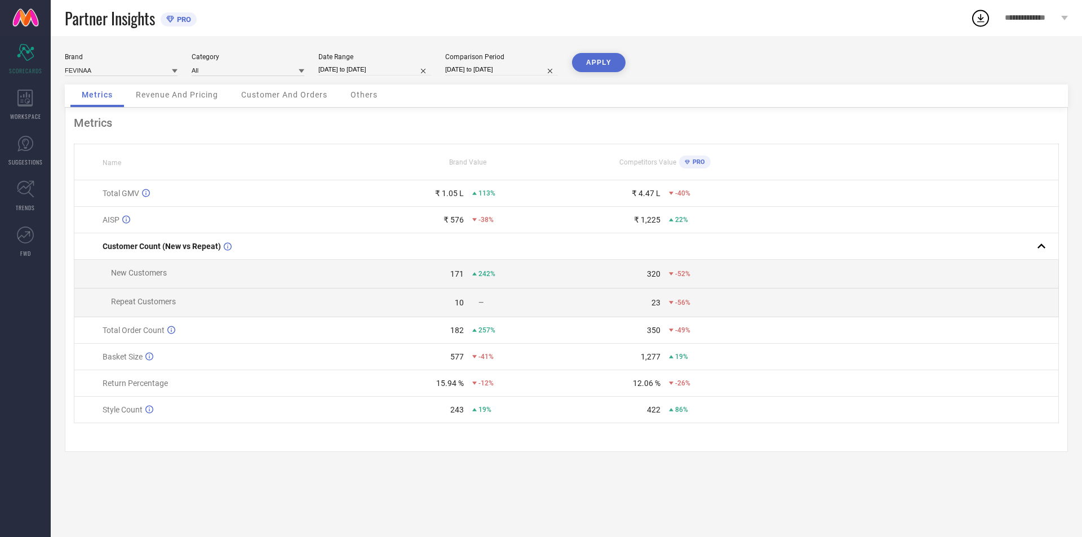
click at [697, 164] on span "PRO" at bounding box center [696, 161] width 15 height 7
click at [700, 180] on td "₹ 4.47 L -40%" at bounding box center [664, 193] width 197 height 26
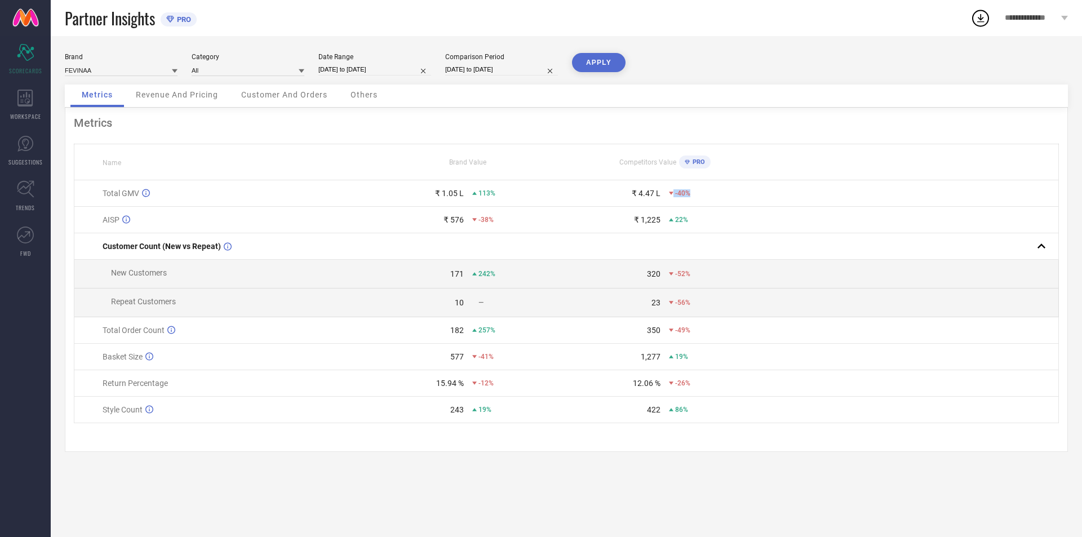
click at [700, 180] on td "₹ 4.47 L -40%" at bounding box center [664, 193] width 197 height 26
click at [700, 212] on td "₹ 1,225 22%" at bounding box center [664, 220] width 197 height 26
click at [699, 217] on div "22%" at bounding box center [716, 220] width 94 height 8
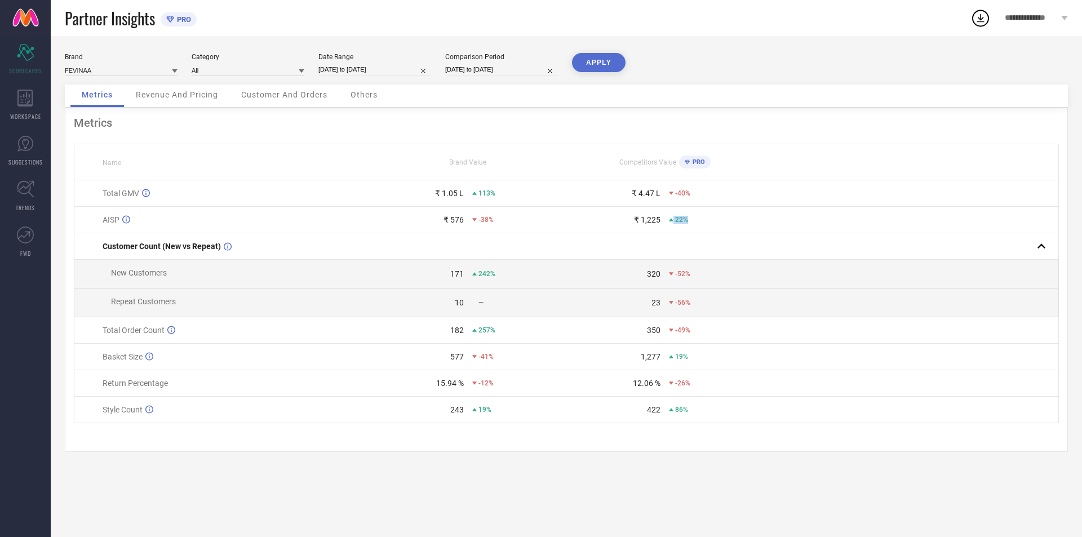
click at [698, 217] on div "22%" at bounding box center [716, 220] width 94 height 8
click at [8, 99] on div "WORKSPACE" at bounding box center [25, 104] width 51 height 45
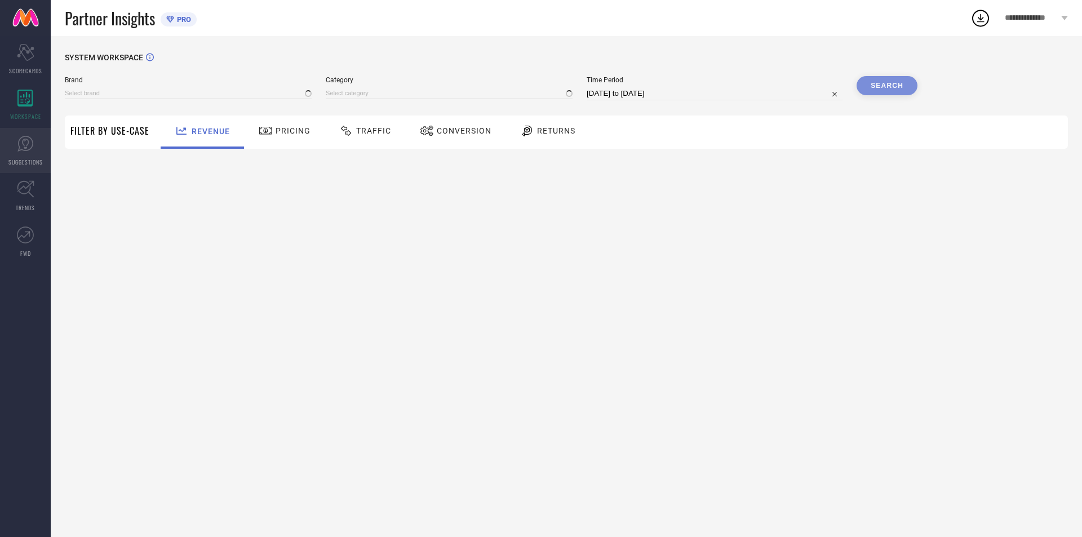
type input "FEVINAA"
type input "All"
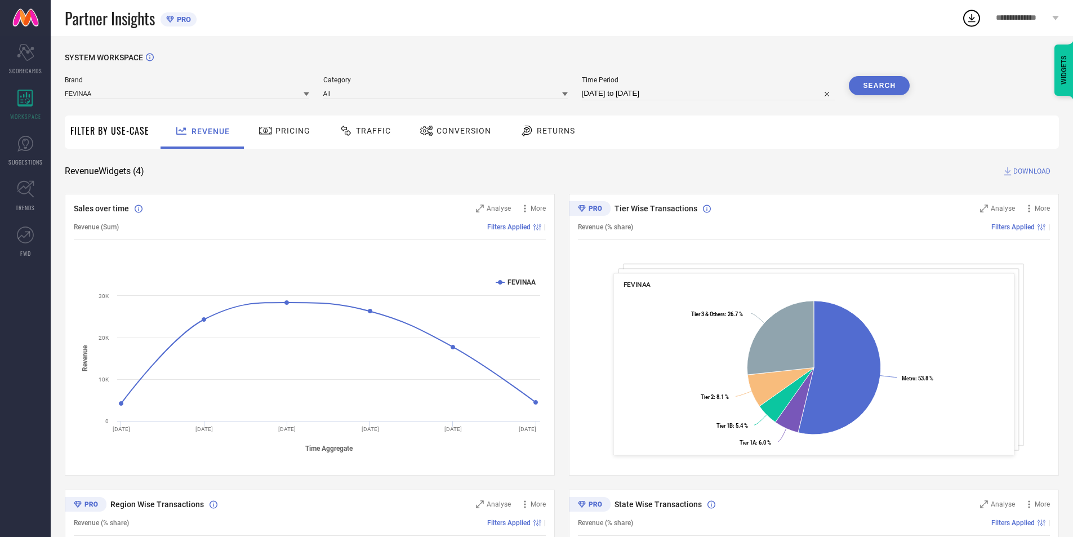
click at [524, 130] on icon at bounding box center [527, 131] width 10 height 11
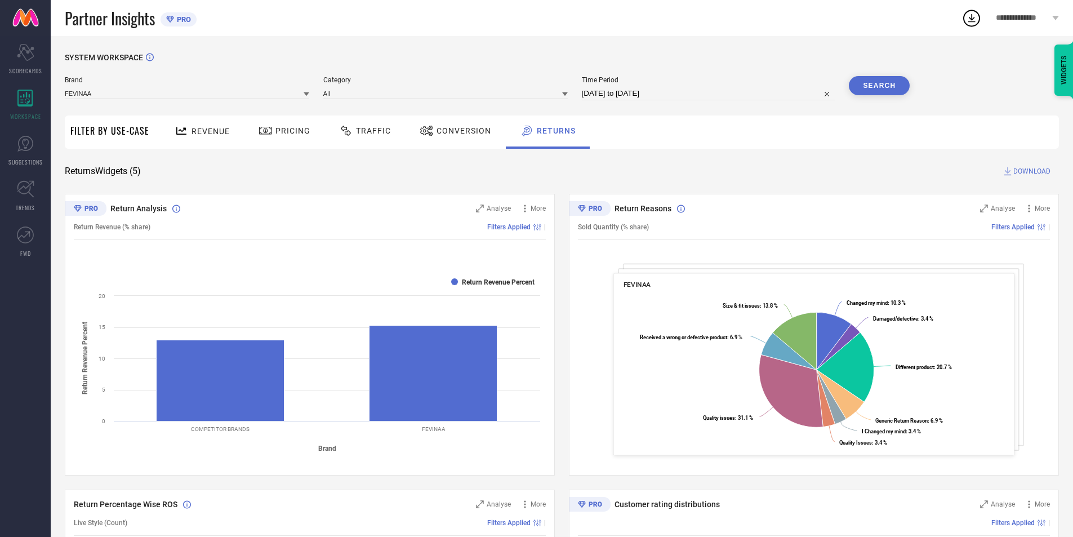
click at [199, 100] on div "Brand FEVINAA" at bounding box center [187, 88] width 244 height 24
click at [197, 135] on span "Revenue" at bounding box center [211, 131] width 38 height 9
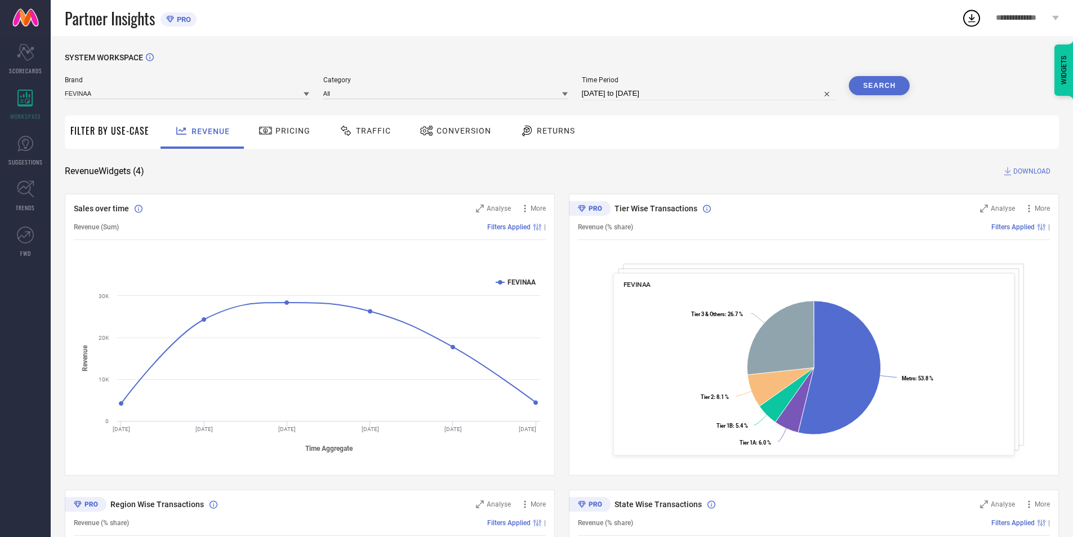
click at [637, 210] on span "Tier Wise Transactions" at bounding box center [656, 208] width 83 height 9
click at [700, 212] on div "Tier Wise Transactions" at bounding box center [782, 208] width 374 height 11
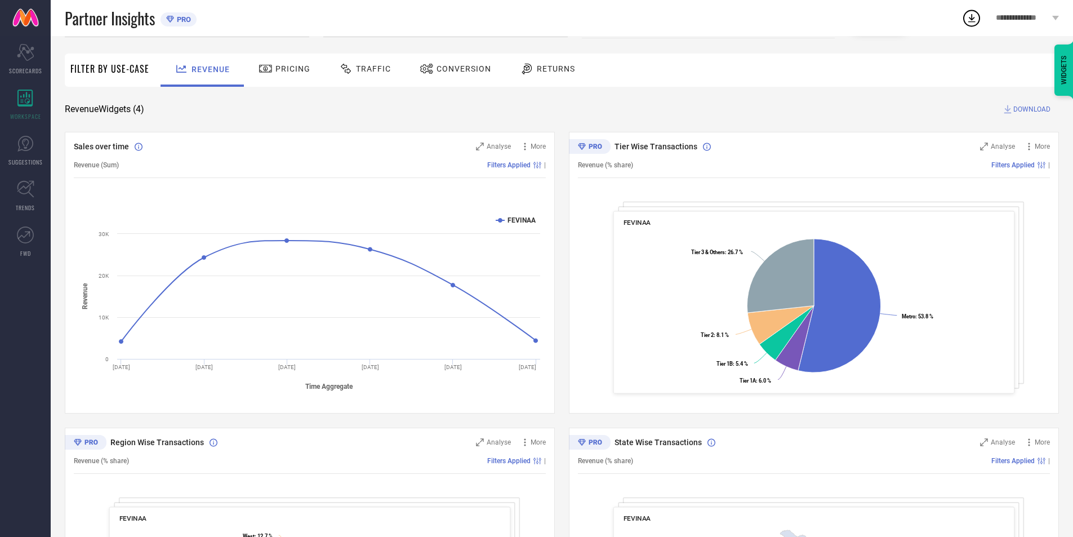
scroll to position [56, 0]
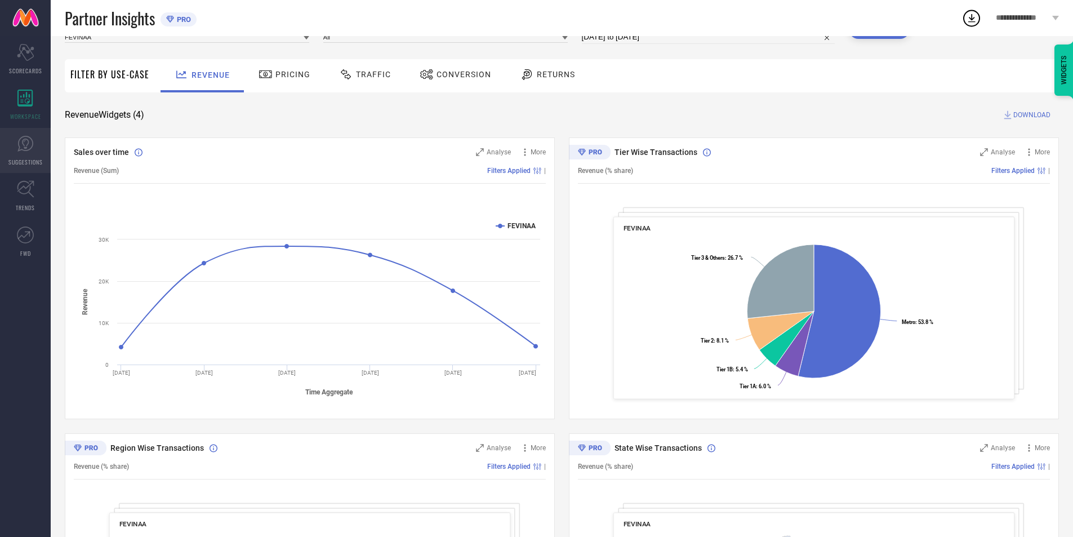
click at [28, 159] on span "SUGGESTIONS" at bounding box center [25, 162] width 34 height 8
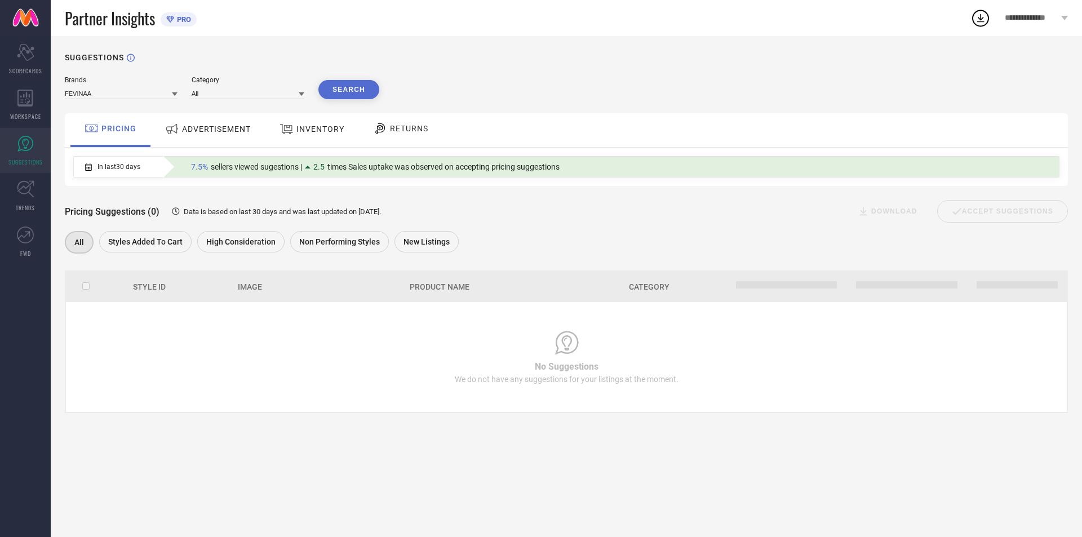
click at [221, 127] on span "ADVERTISEMENT" at bounding box center [216, 128] width 69 height 9
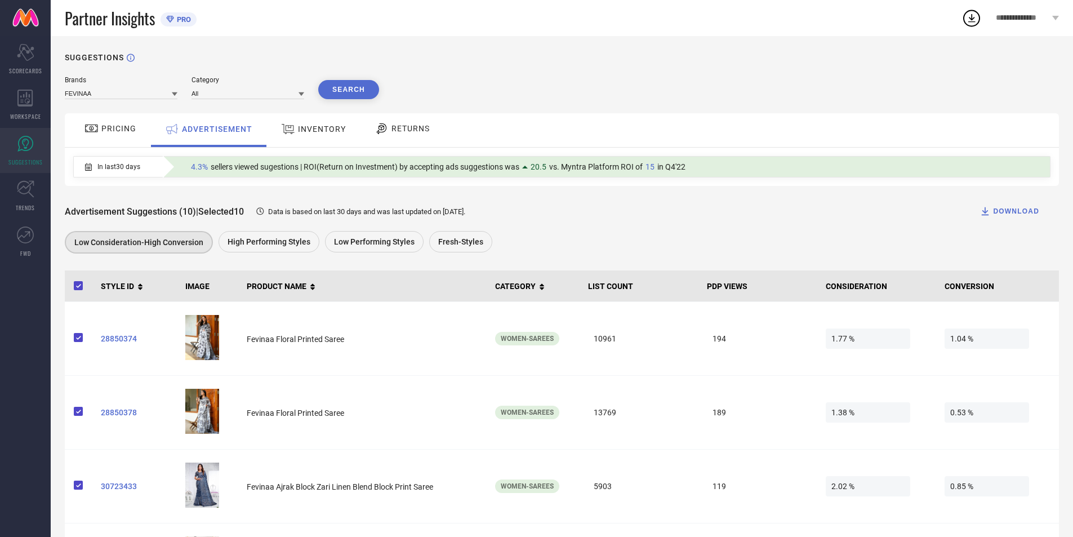
click at [298, 131] on span "INVENTORY" at bounding box center [322, 128] width 48 height 9
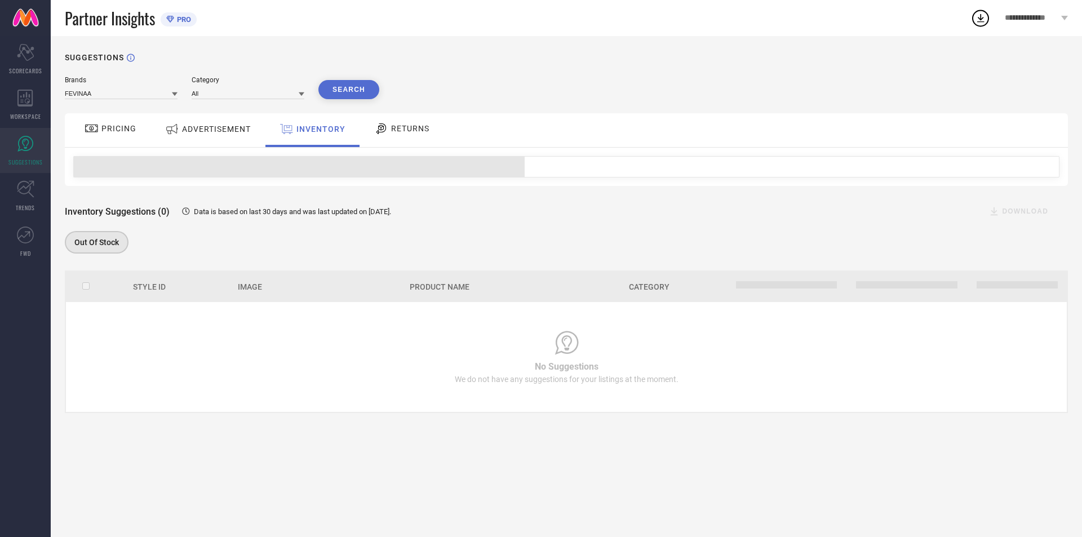
click at [424, 128] on span "RETURNS" at bounding box center [410, 128] width 38 height 9
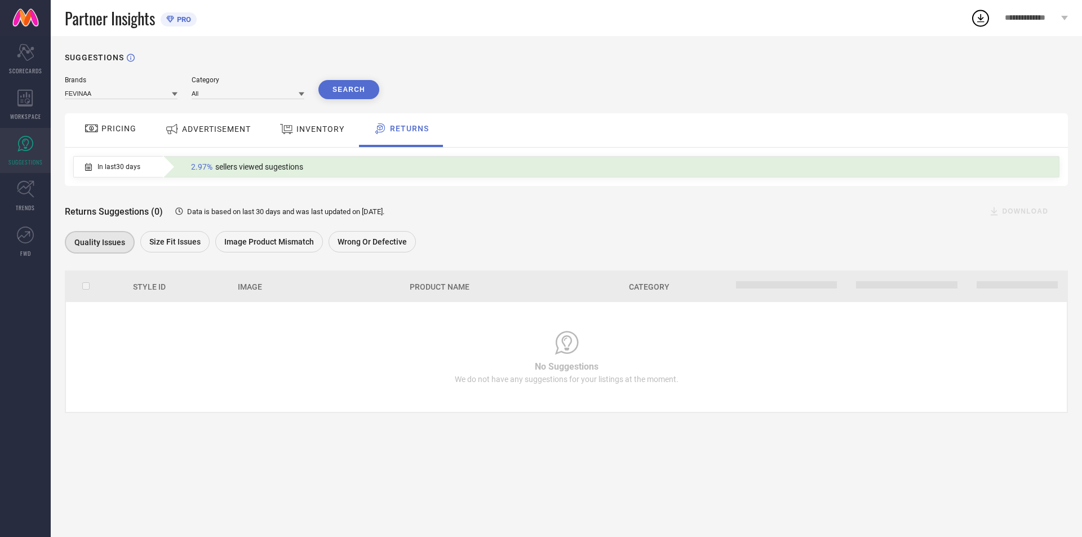
click at [134, 137] on div "PRICING" at bounding box center [110, 128] width 57 height 19
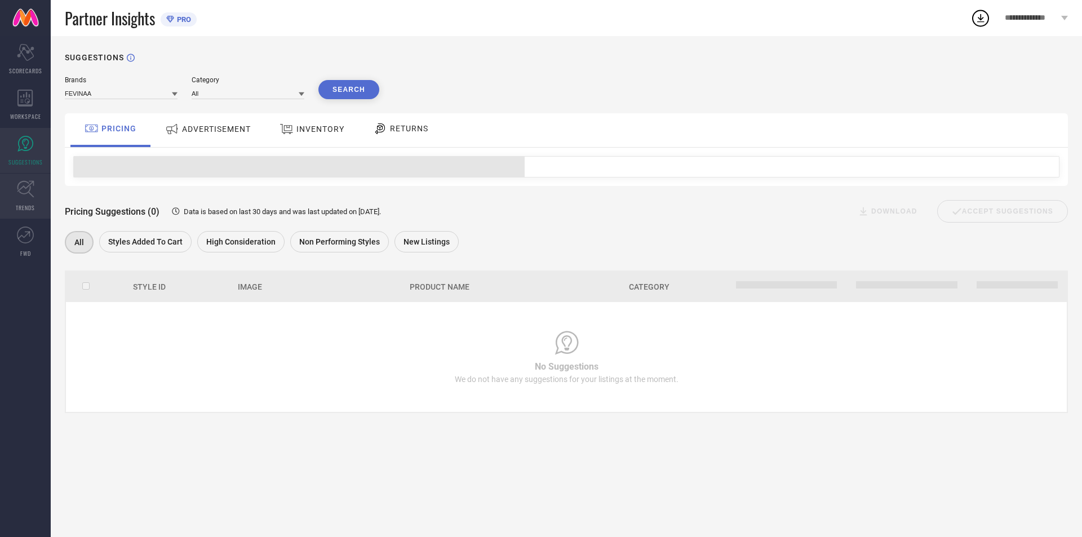
click at [3, 206] on link "TRENDS" at bounding box center [25, 195] width 51 height 45
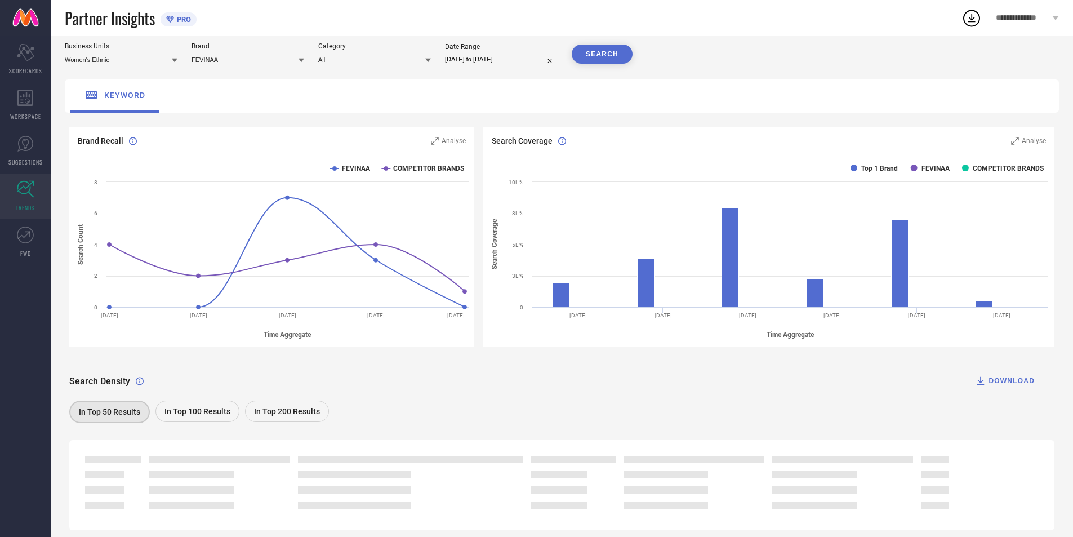
scroll to position [68, 0]
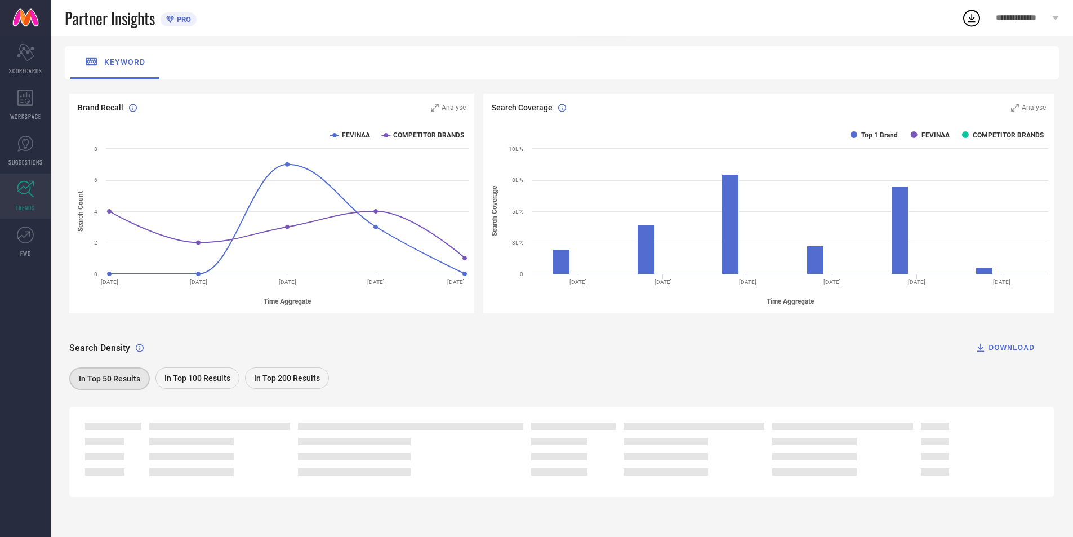
click at [210, 374] on span "In Top 100 Results" at bounding box center [197, 377] width 66 height 9
click at [12, 235] on link "FWD" at bounding box center [25, 241] width 51 height 45
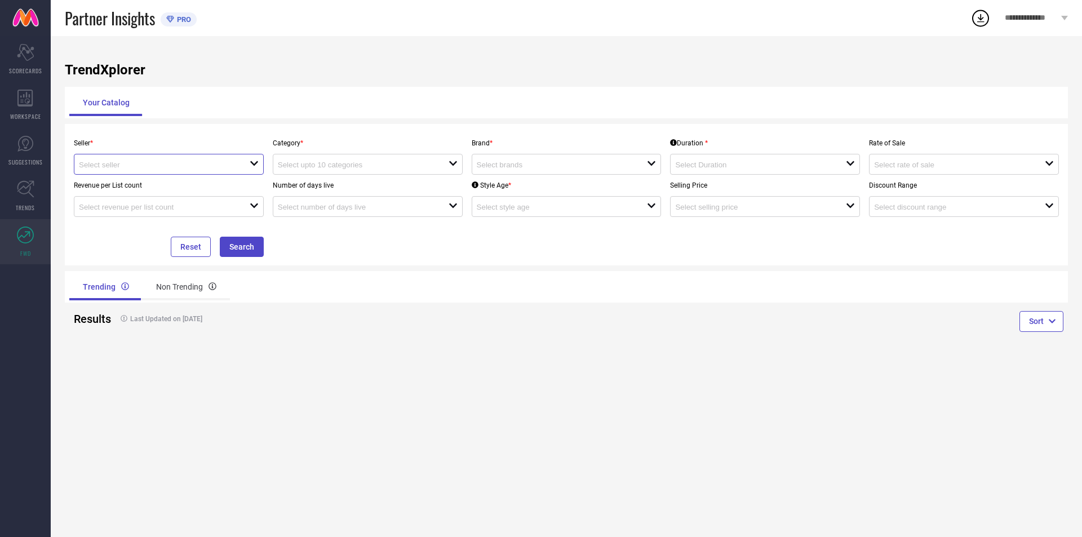
click at [100, 163] on input at bounding box center [156, 165] width 154 height 8
click at [129, 189] on li "[PERSON_NAME] DIGITECH ( 23824 )" at bounding box center [168, 186] width 189 height 20
type input "[PERSON_NAME] DIGITECH ( 23824 )"
click at [370, 164] on input at bounding box center [355, 165] width 154 height 8
click at [357, 172] on div "close" at bounding box center [368, 164] width 190 height 21
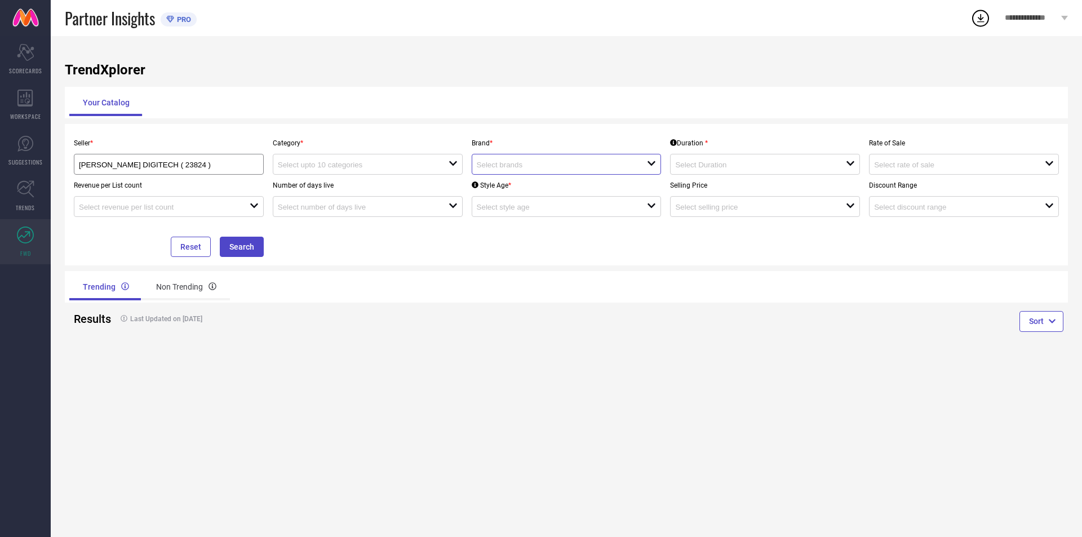
click at [518, 161] on input at bounding box center [554, 165] width 154 height 8
click at [520, 201] on li "FEVINAA" at bounding box center [566, 207] width 189 height 20
type input "FEVINAA"
click at [717, 162] on input at bounding box center [752, 165] width 154 height 8
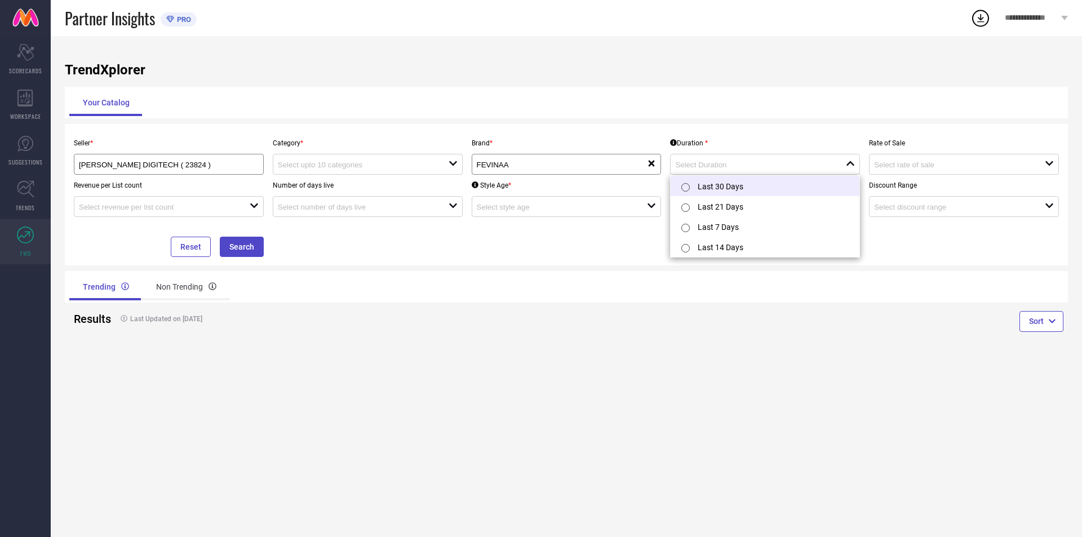
click at [715, 186] on li "Last 30 Days" at bounding box center [764, 186] width 189 height 20
type input "Last 30 Days"
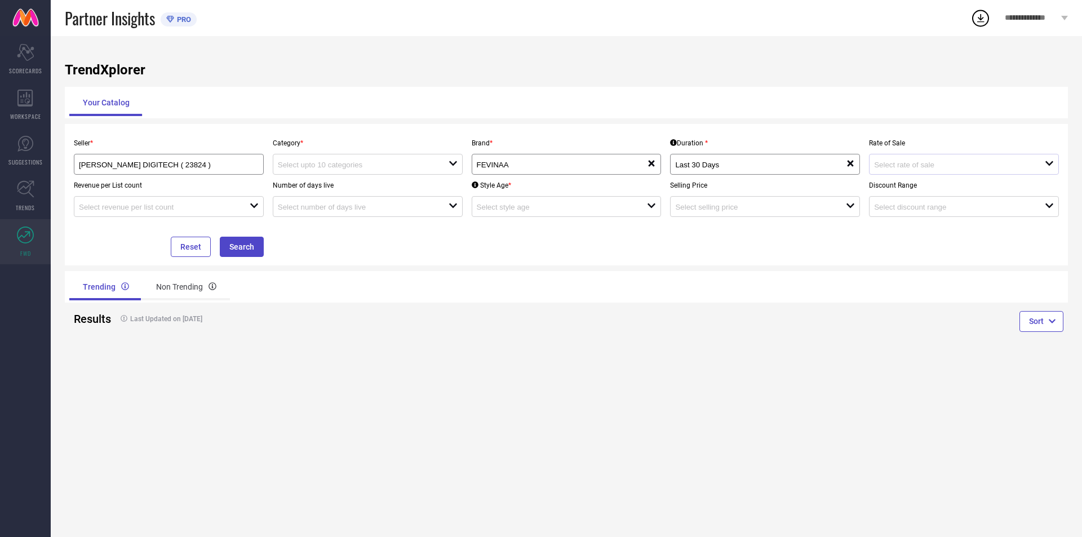
click at [897, 157] on div "open" at bounding box center [964, 164] width 190 height 21
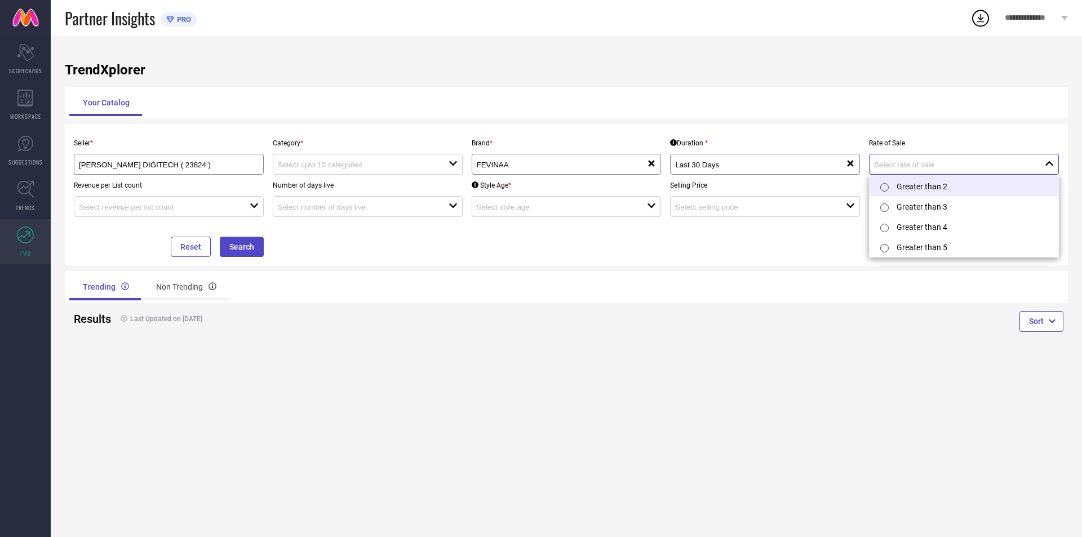
scroll to position [2, 0]
click at [900, 190] on li "Greater than 2" at bounding box center [963, 184] width 189 height 20
type input "Greater than 2"
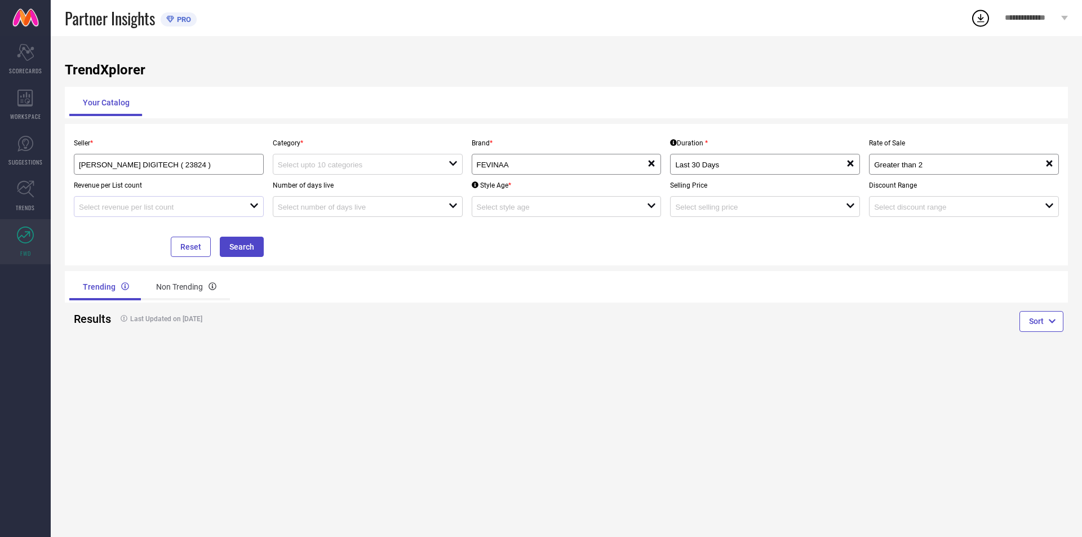
click at [103, 198] on div "open" at bounding box center [169, 206] width 190 height 21
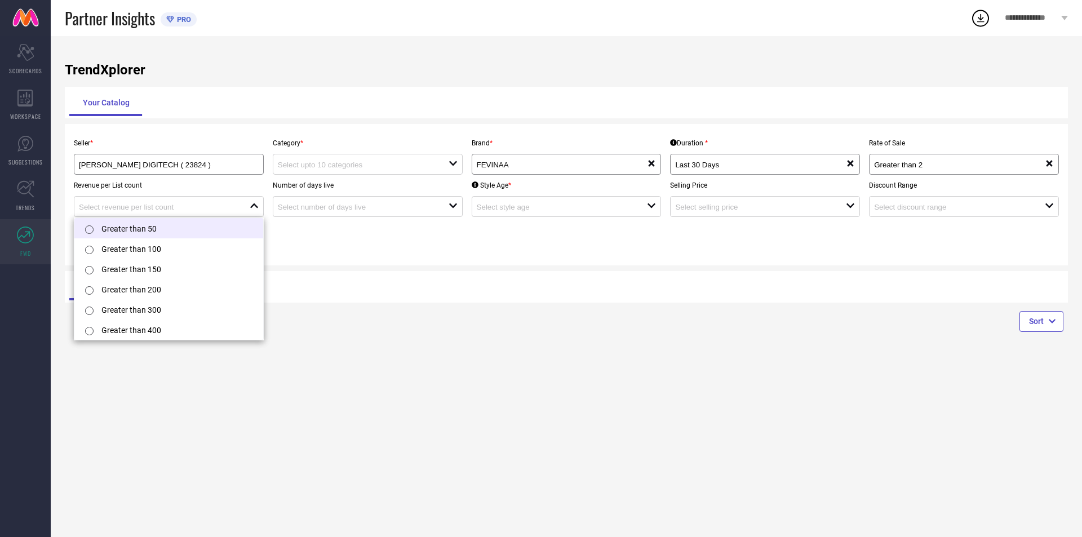
click at [207, 234] on li "Greater than 50" at bounding box center [168, 228] width 189 height 20
type input "Greater than 50"
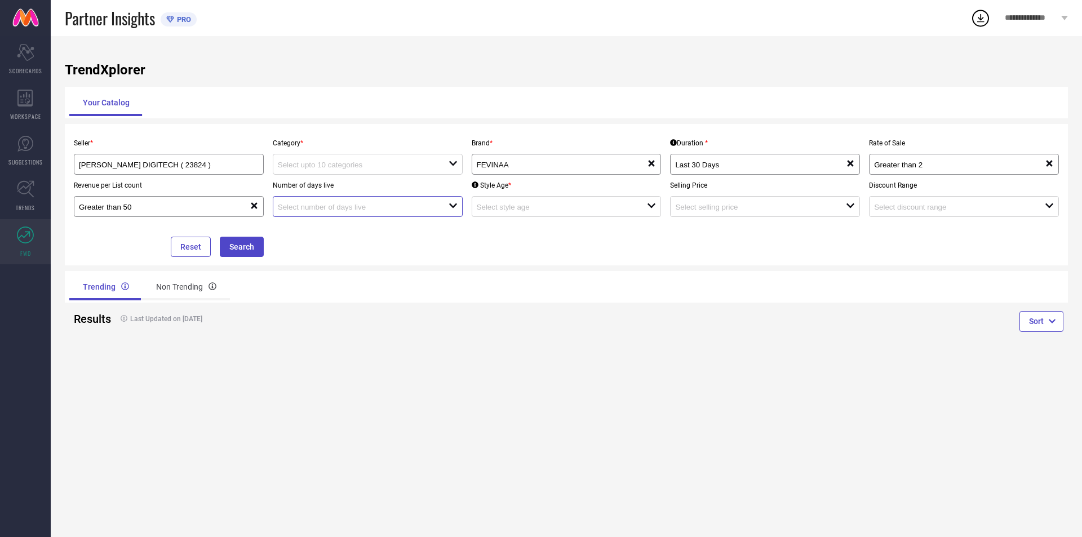
click at [335, 208] on input at bounding box center [355, 207] width 154 height 8
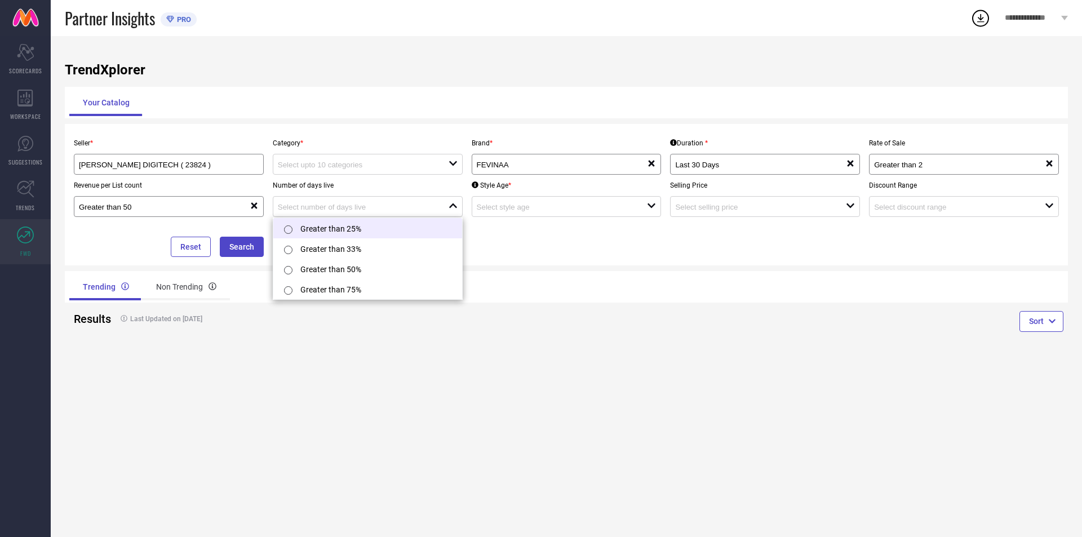
click at [340, 232] on li "Greater than 25%" at bounding box center [367, 228] width 189 height 20
type input "Greater than 25%"
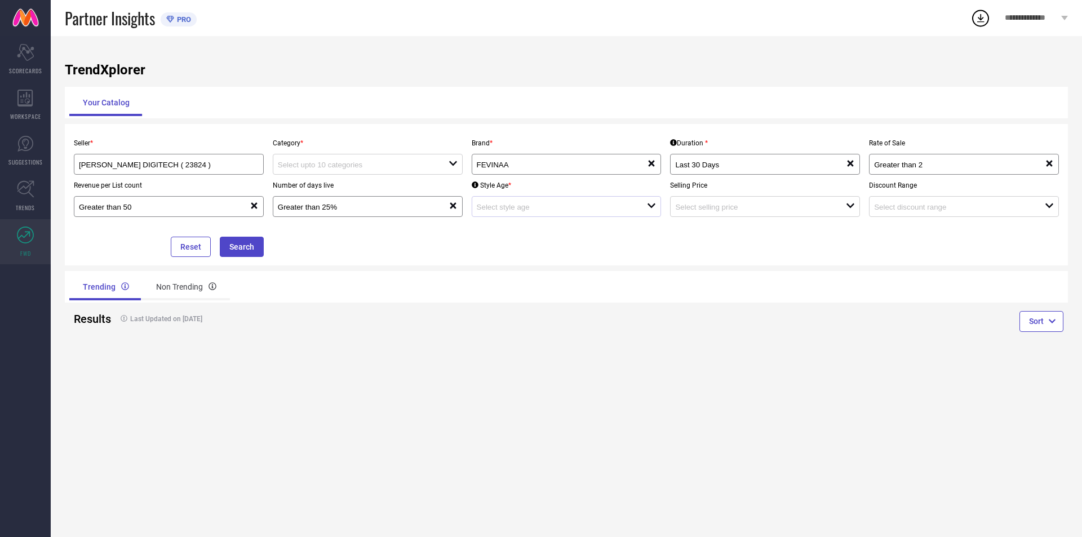
click at [511, 215] on div "open" at bounding box center [566, 206] width 190 height 21
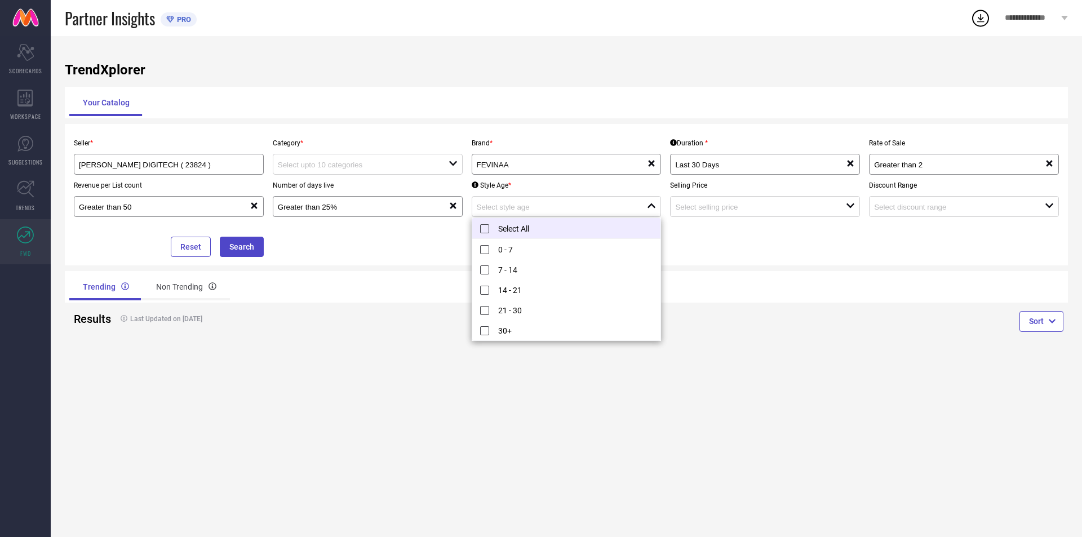
click at [516, 230] on li "Select All" at bounding box center [566, 228] width 189 height 21
type input "0 - 7, + 4 more"
click at [726, 202] on div at bounding box center [760, 206] width 171 height 11
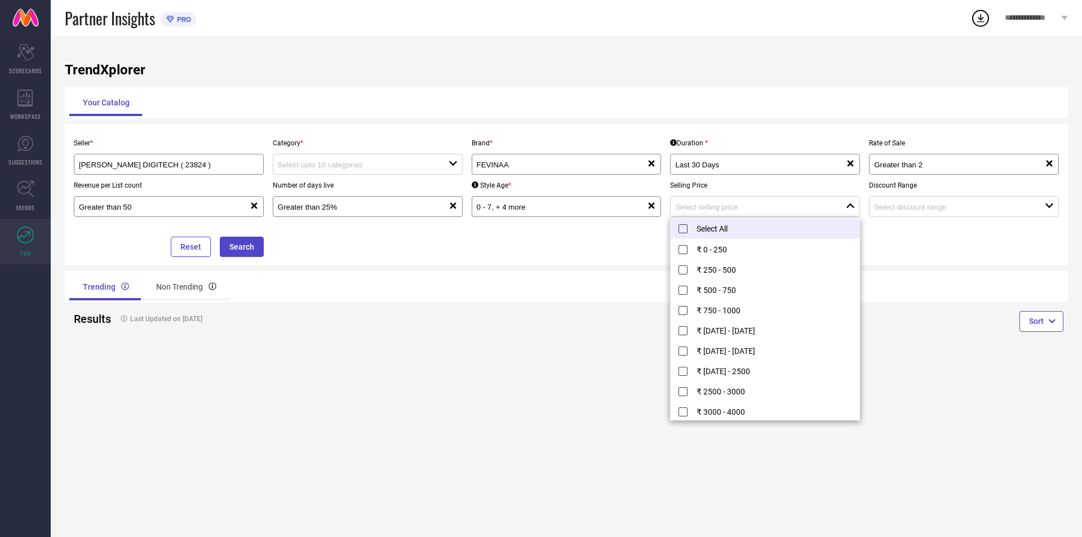
click at [737, 237] on li "Select All" at bounding box center [764, 228] width 189 height 21
type input "₹ 0 - 250, + 11 more"
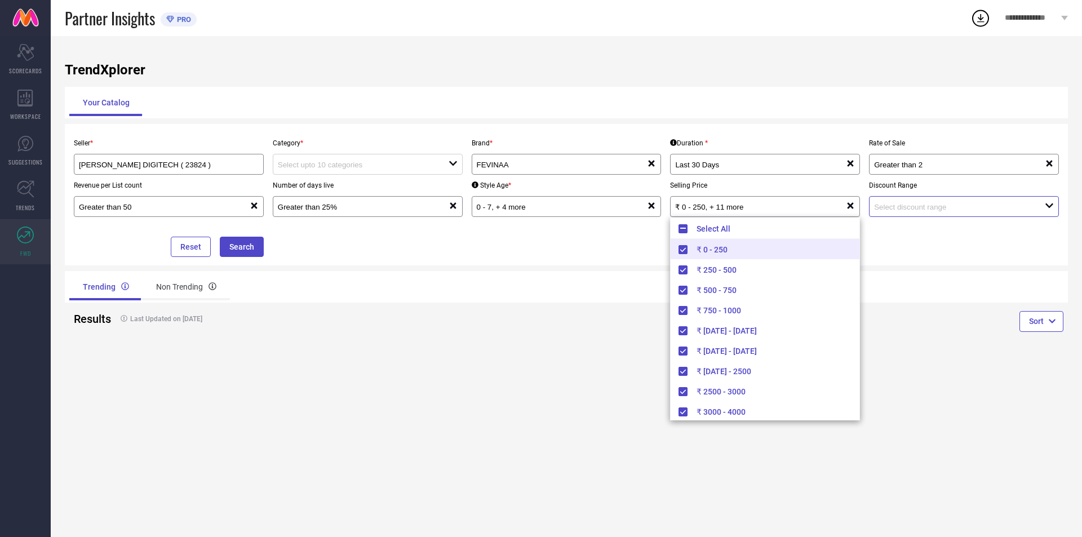
click at [933, 207] on input at bounding box center [951, 207] width 154 height 8
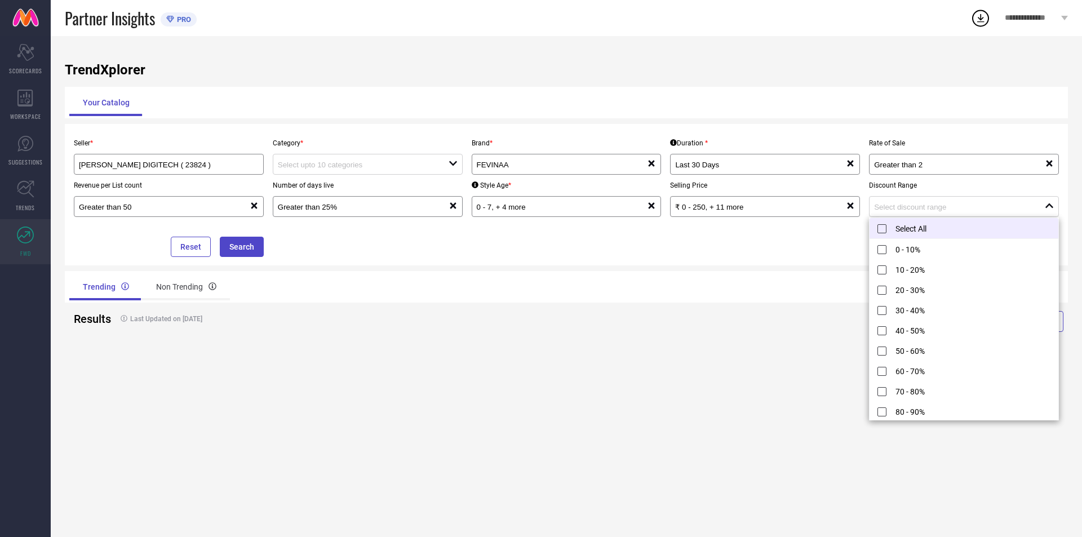
click at [923, 233] on li "Select All" at bounding box center [963, 228] width 189 height 21
type input "0 - 10%, + 10 more"
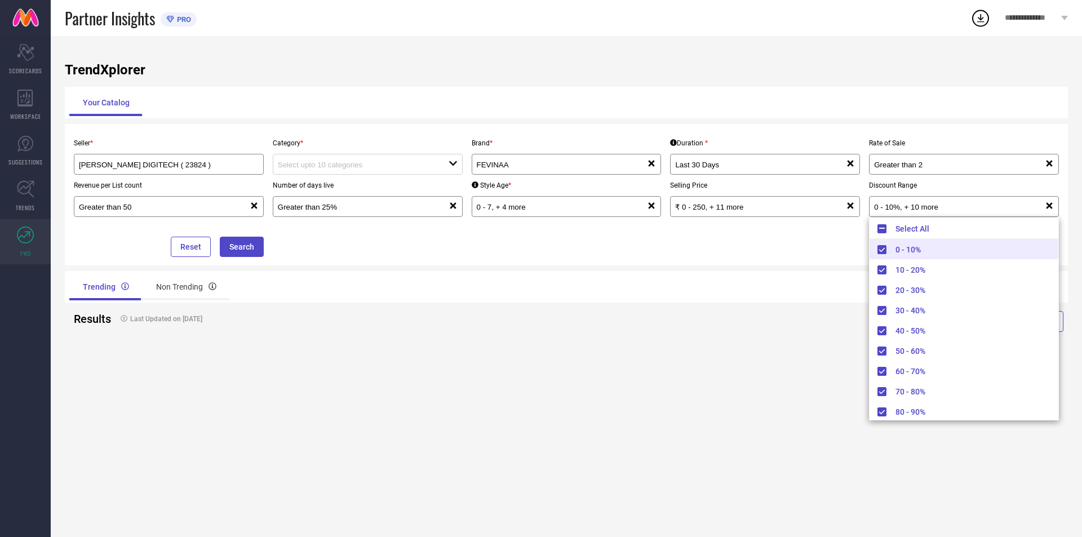
click at [531, 365] on div "TrendXplorer Your Catalog Seller * [PERSON_NAME] DIGITECH ( 23824 ) Category * …" at bounding box center [566, 286] width 1031 height 501
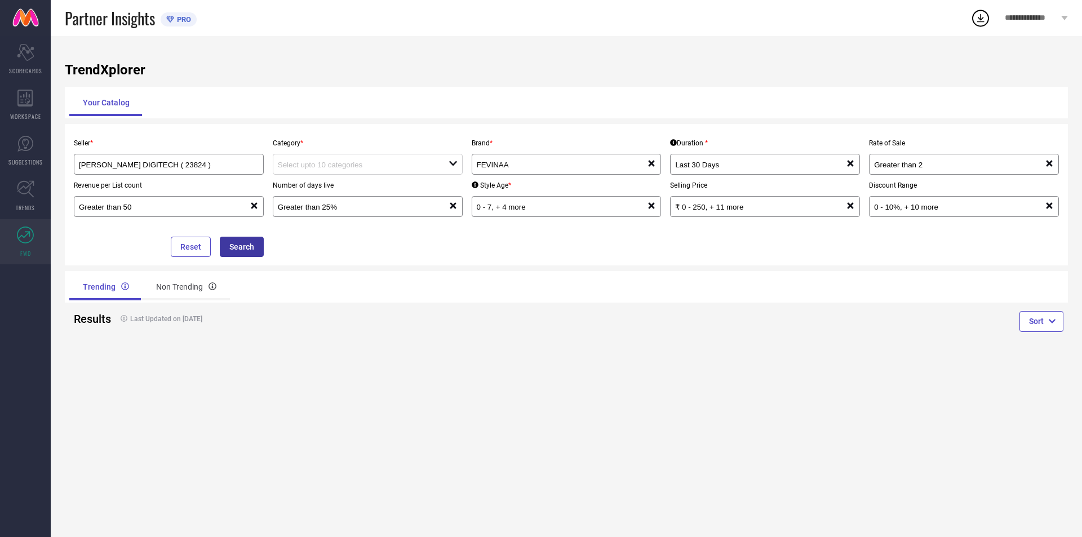
click at [242, 243] on button "Search" at bounding box center [242, 247] width 44 height 20
click at [307, 168] on input at bounding box center [355, 165] width 154 height 8
click at [310, 184] on div "No results found" at bounding box center [368, 184] width 190 height 19
click at [30, 151] on icon at bounding box center [25, 143] width 17 height 17
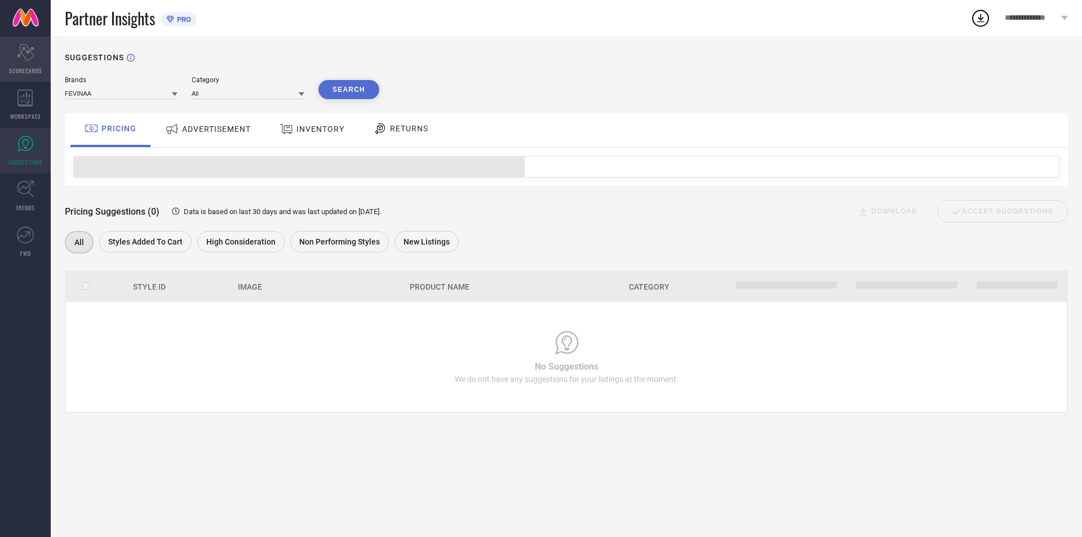
click at [21, 78] on div "Scorecard SCORECARDS" at bounding box center [25, 59] width 51 height 45
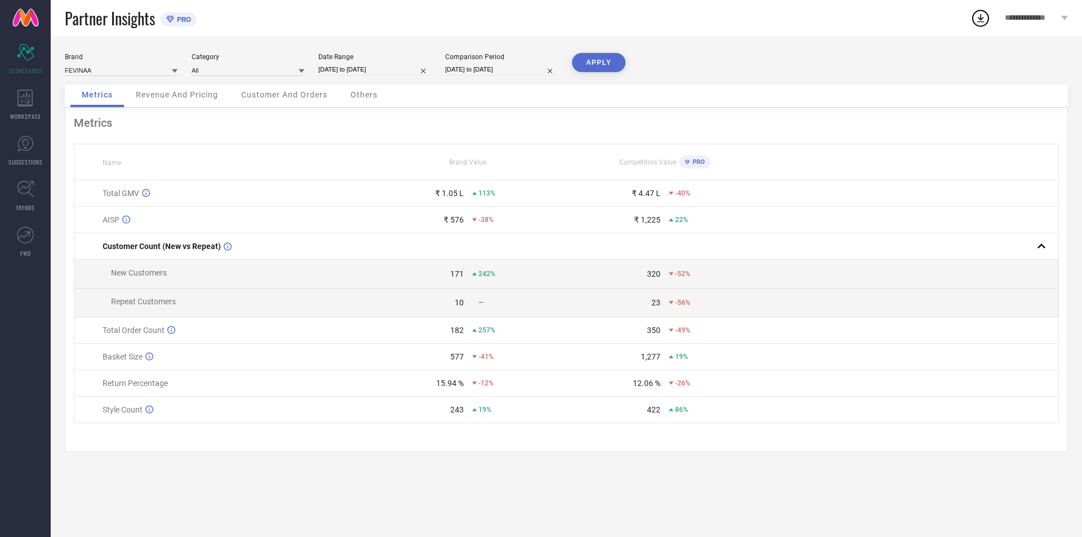
click at [183, 19] on span "PRO" at bounding box center [182, 19] width 17 height 8
click at [168, 15] on div "PRO" at bounding box center [176, 19] width 30 height 14
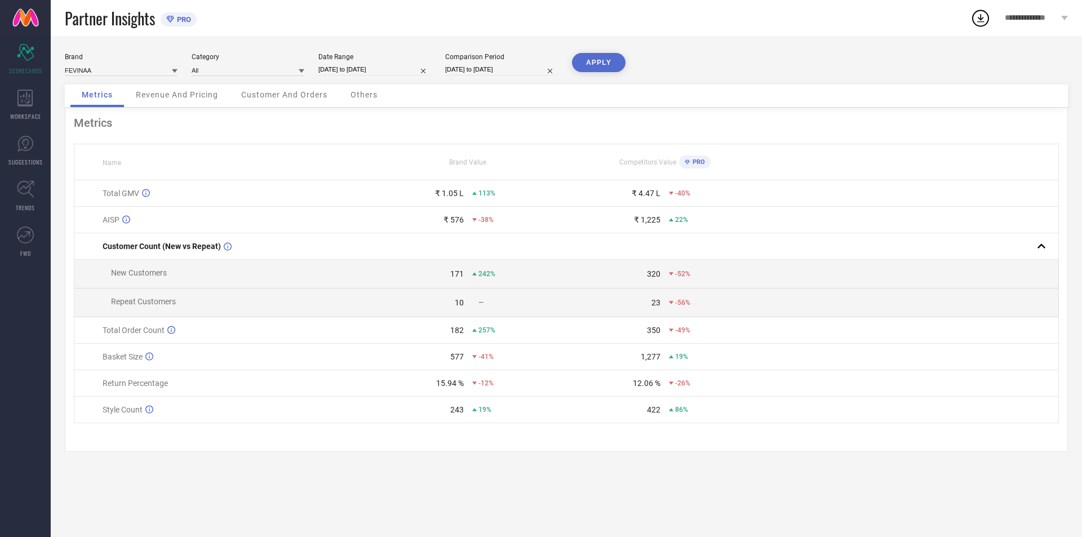
click at [153, 37] on div "Brand FEVINAA Category All Date Range [DATE] to [DATE] Comparison Period [DATE]…" at bounding box center [566, 286] width 1031 height 501
click at [204, 278] on td "New Customers" at bounding box center [221, 274] width 295 height 29
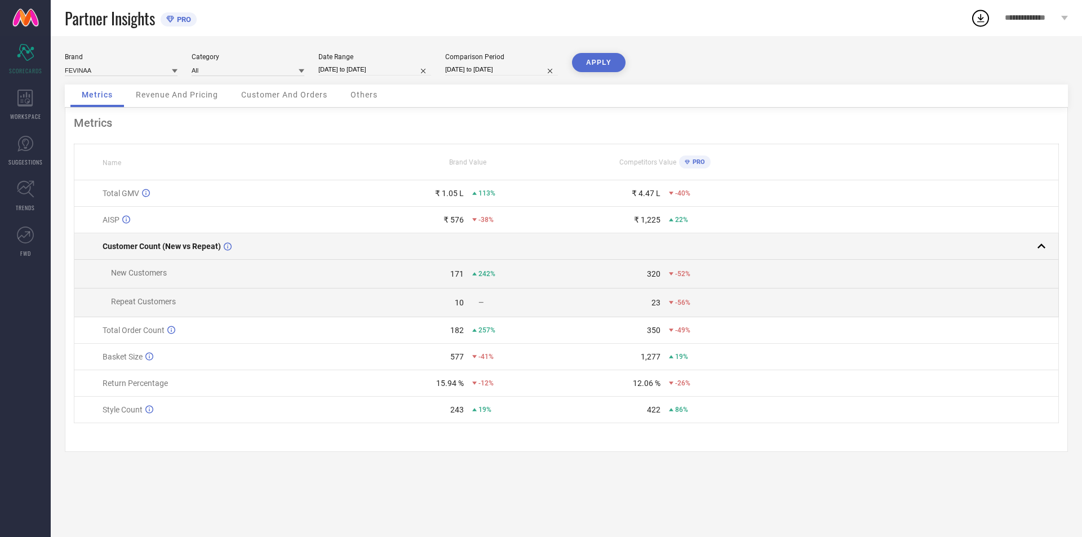
click at [1033, 247] on div at bounding box center [906, 246] width 286 height 16
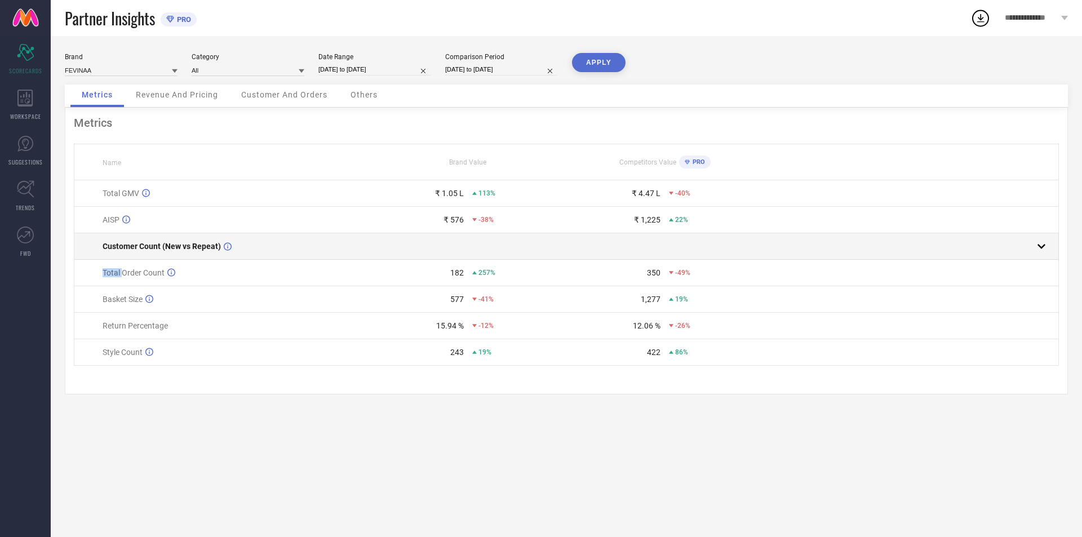
click at [1033, 247] on div at bounding box center [906, 246] width 286 height 16
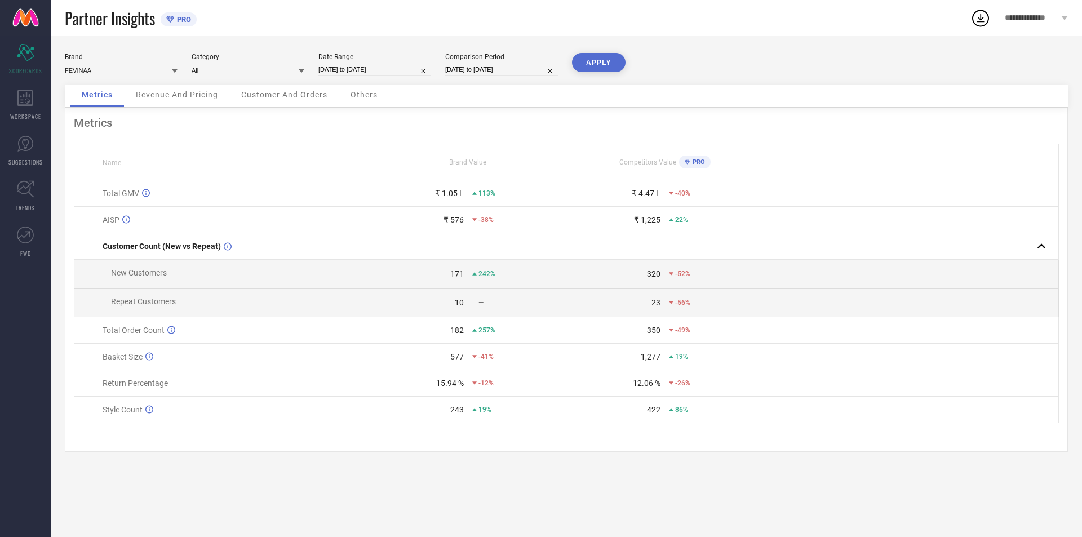
click at [367, 493] on div "Brand FEVINAA Category All Date Range [DATE] to [DATE] Comparison Period [DATE]…" at bounding box center [566, 286] width 1031 height 501
click at [1016, 23] on div "**********" at bounding box center [1035, 18] width 91 height 36
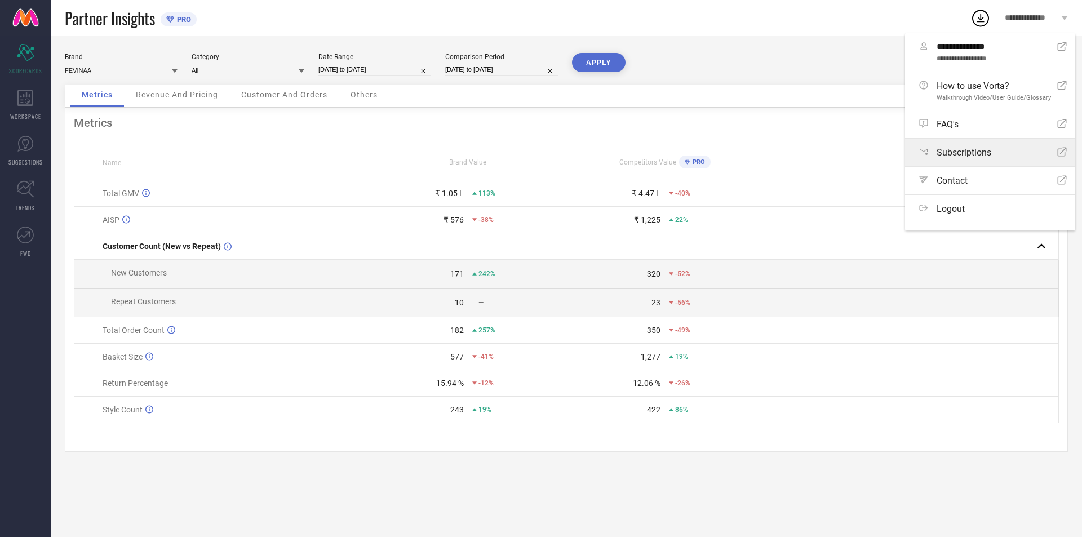
click at [1000, 147] on div "Subscriptions Open Icon" at bounding box center [993, 152] width 148 height 11
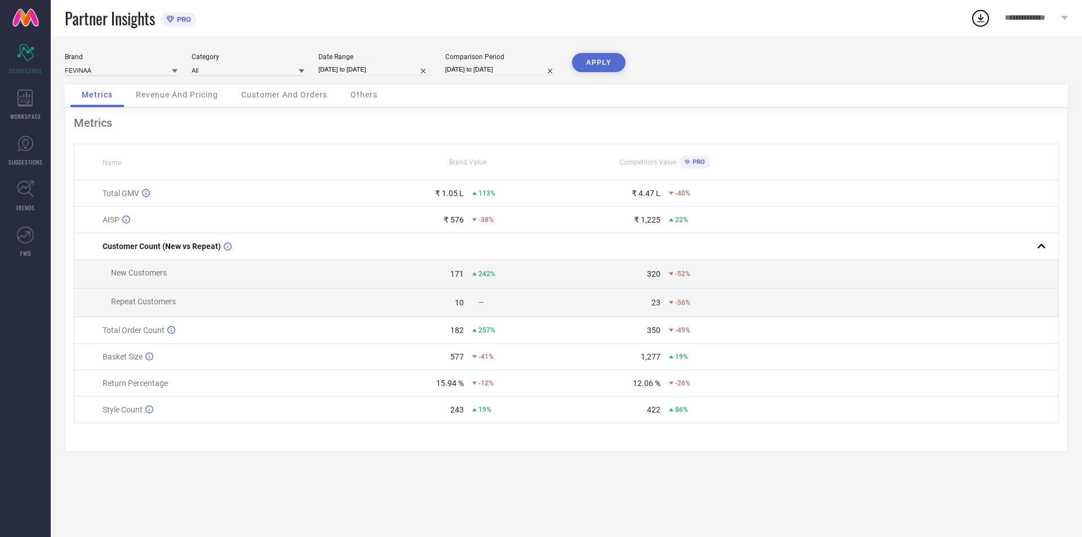
drag, startPoint x: 469, startPoint y: 99, endPoint x: 397, endPoint y: 151, distance: 89.3
click at [397, 151] on th "Brand Value" at bounding box center [468, 162] width 197 height 36
